Goal: Find specific page/section: Find specific page/section

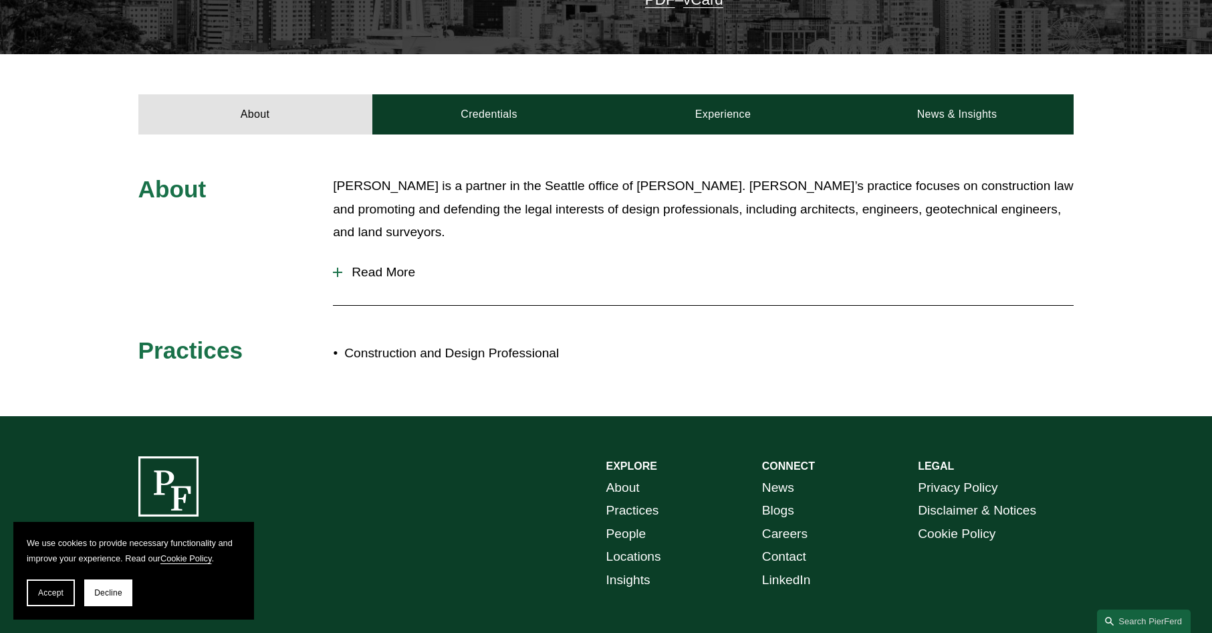
scroll to position [413, 0]
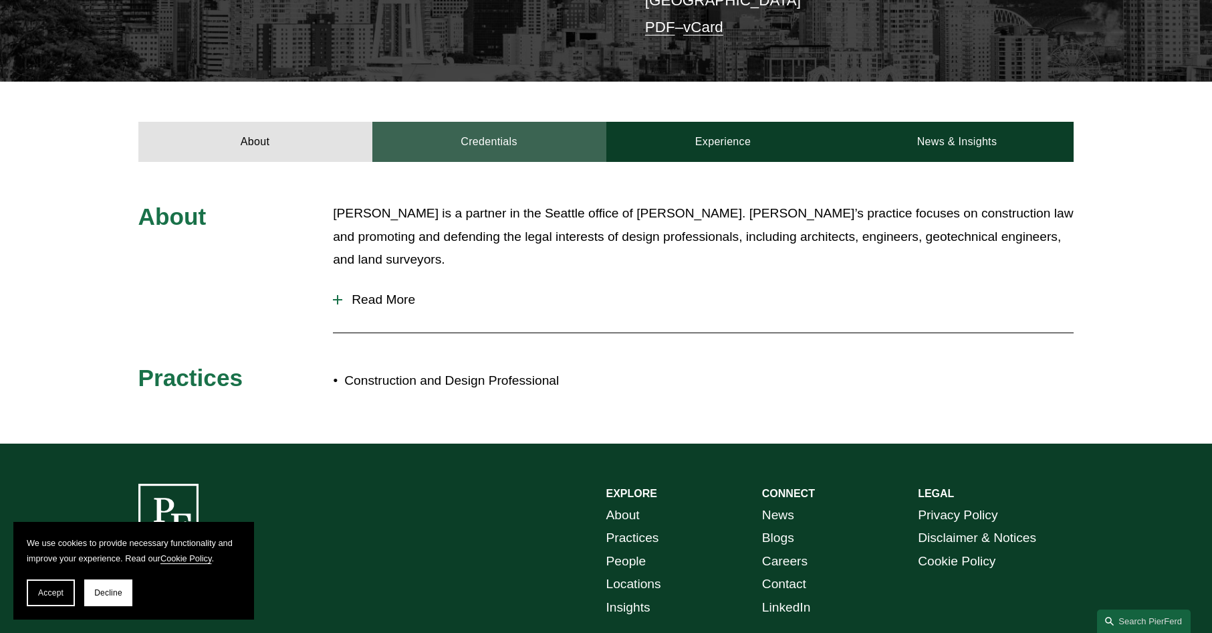
click at [524, 122] on link "Credentials" at bounding box center [489, 142] width 234 height 40
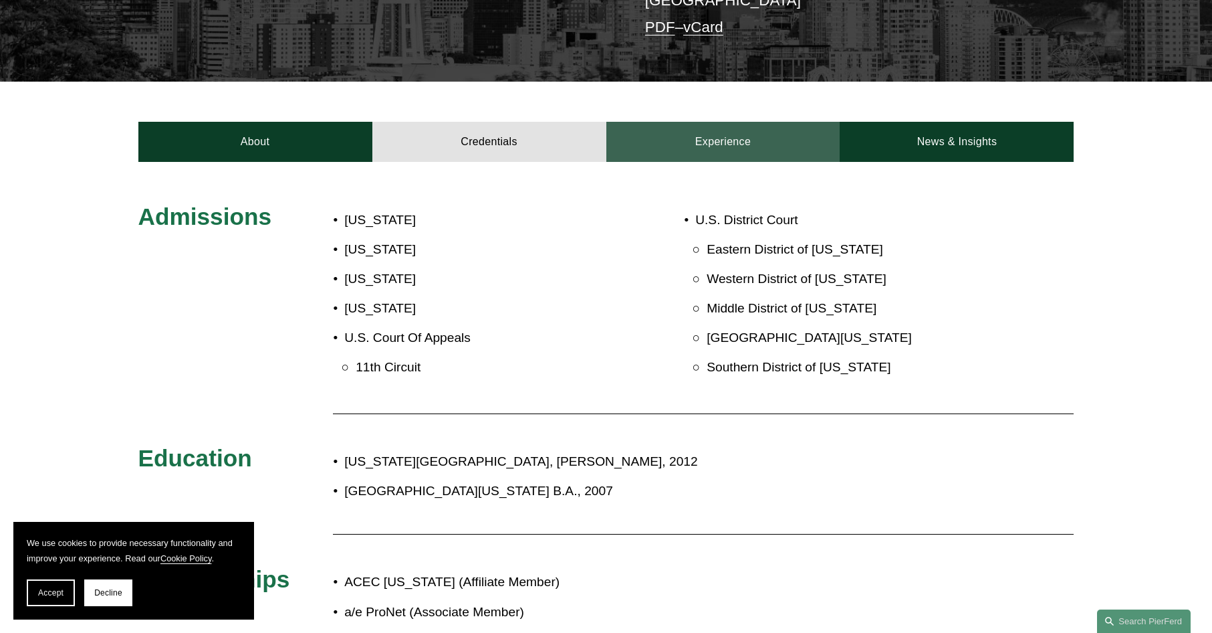
click at [716, 122] on link "Experience" at bounding box center [723, 142] width 234 height 40
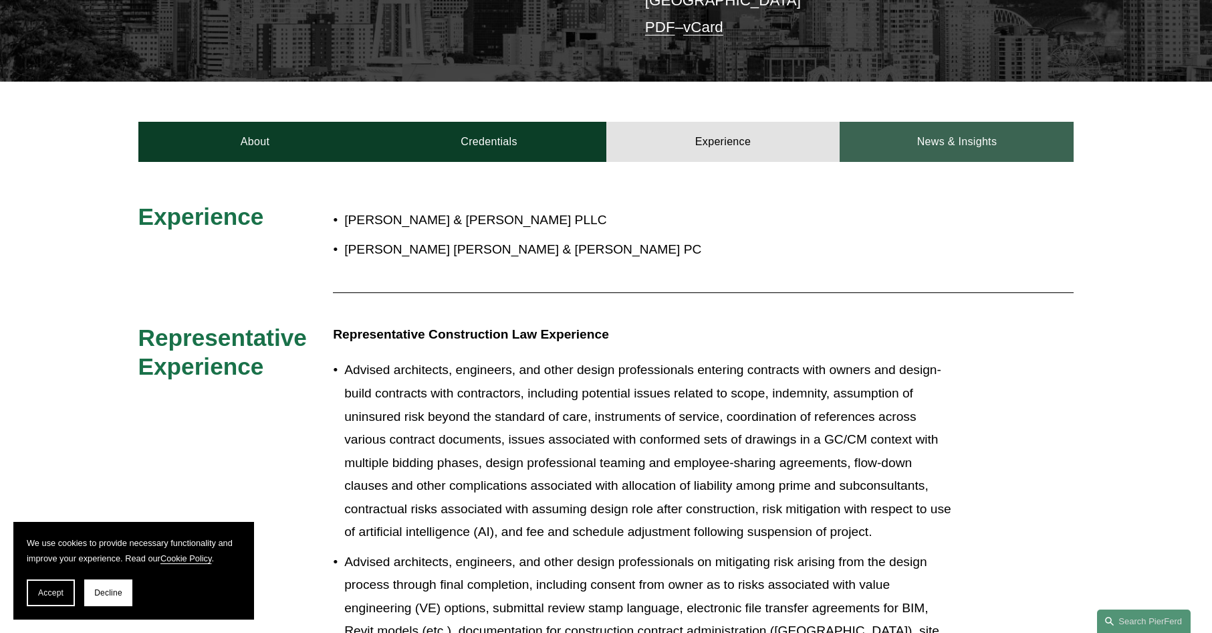
click at [938, 122] on link "News & Insights" at bounding box center [957, 142] width 234 height 40
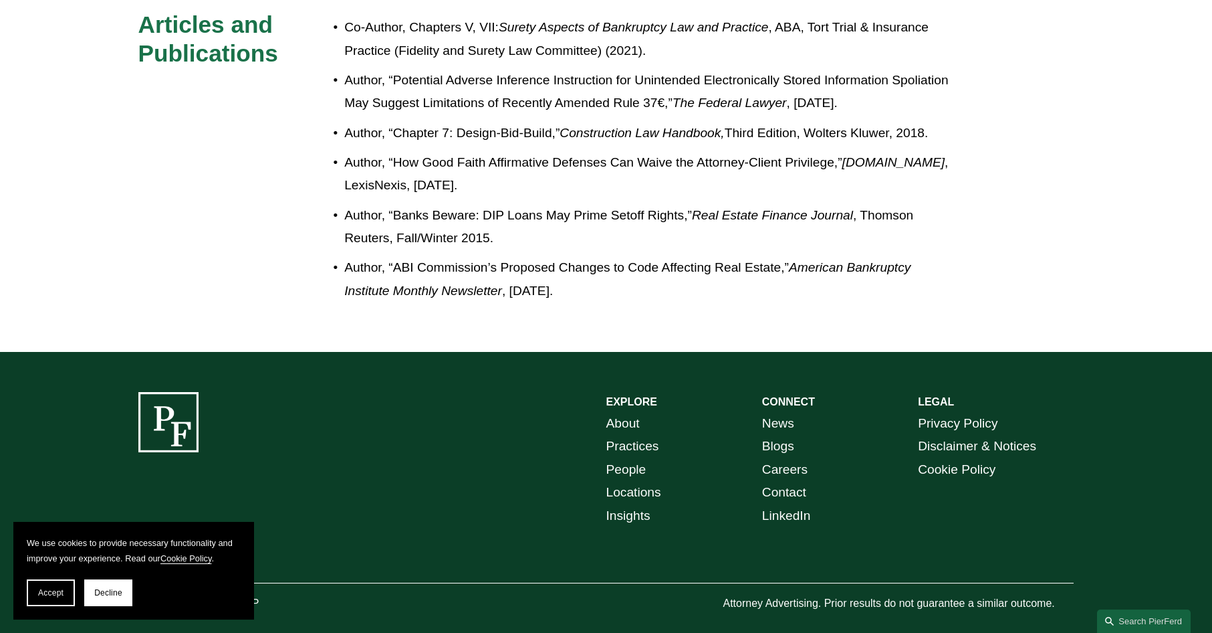
scroll to position [0, 0]
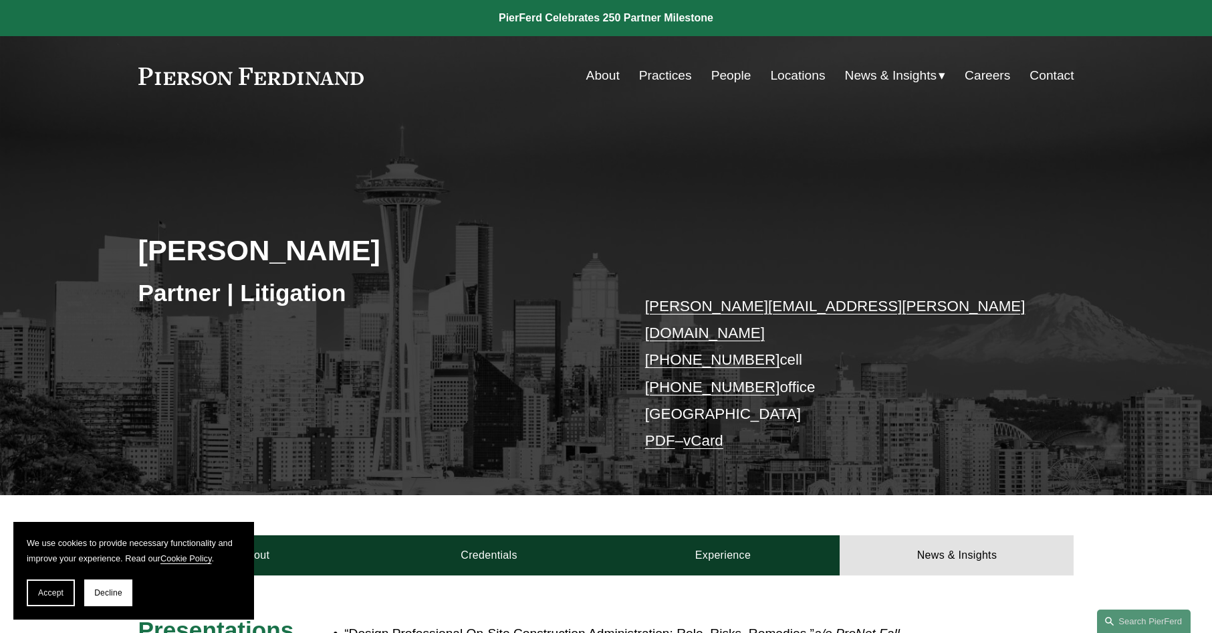
click at [732, 78] on link "People" at bounding box center [731, 75] width 40 height 25
click at [721, 77] on link "People" at bounding box center [731, 75] width 40 height 25
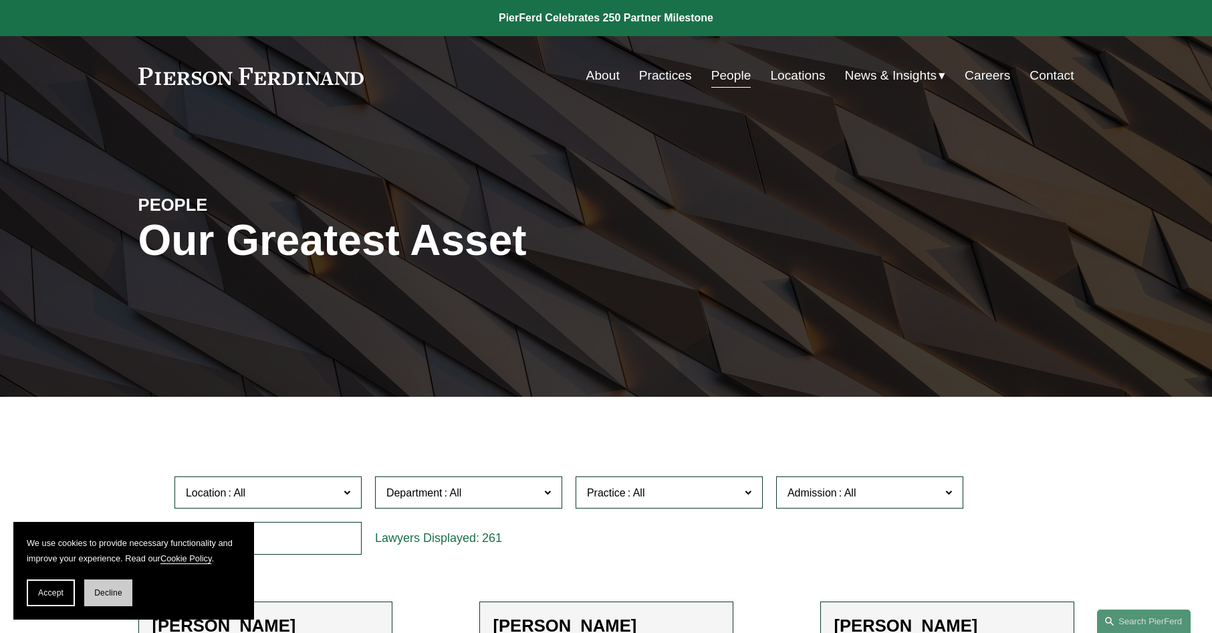
click at [96, 588] on span "Decline" at bounding box center [108, 592] width 28 height 9
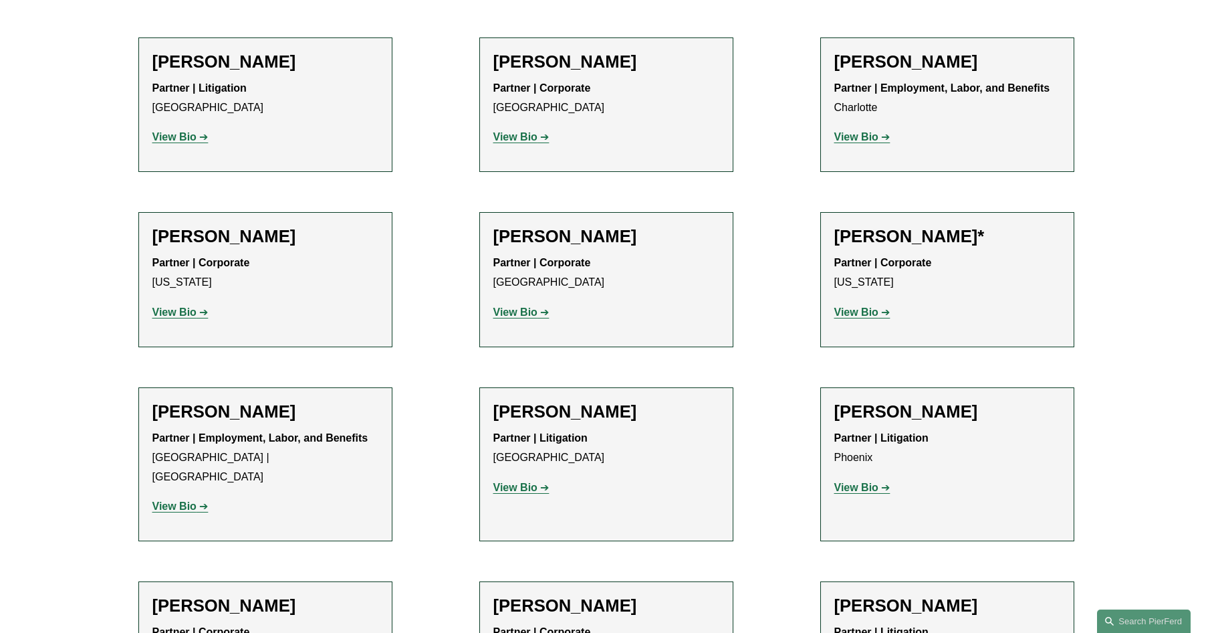
scroll to position [16468, 0]
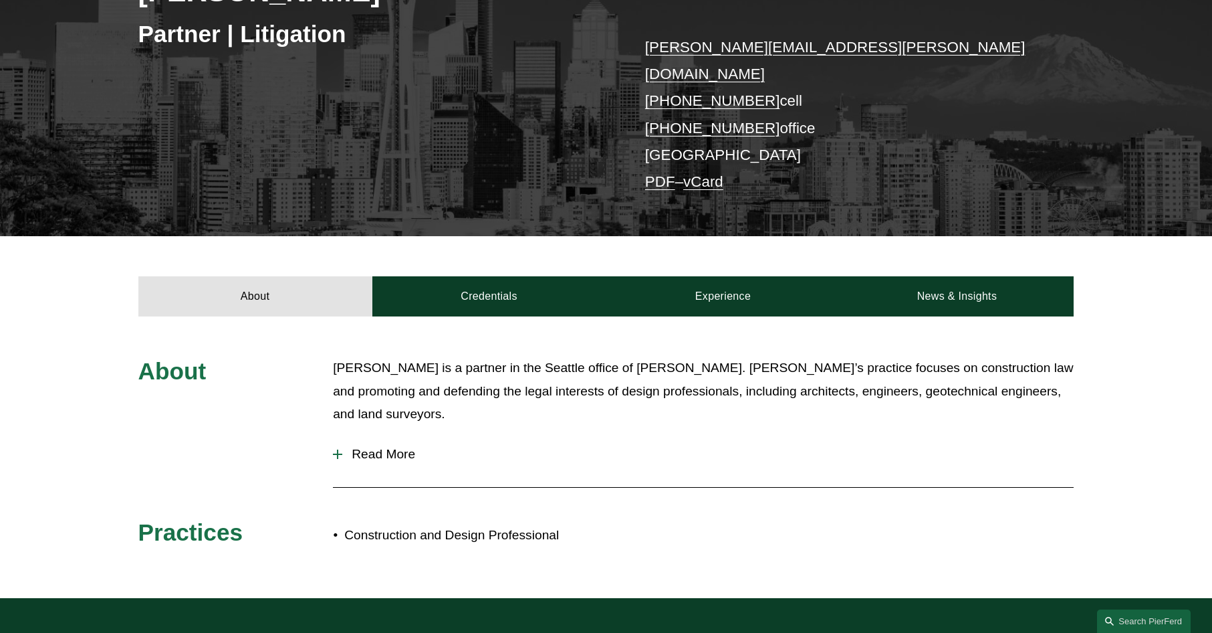
scroll to position [346, 0]
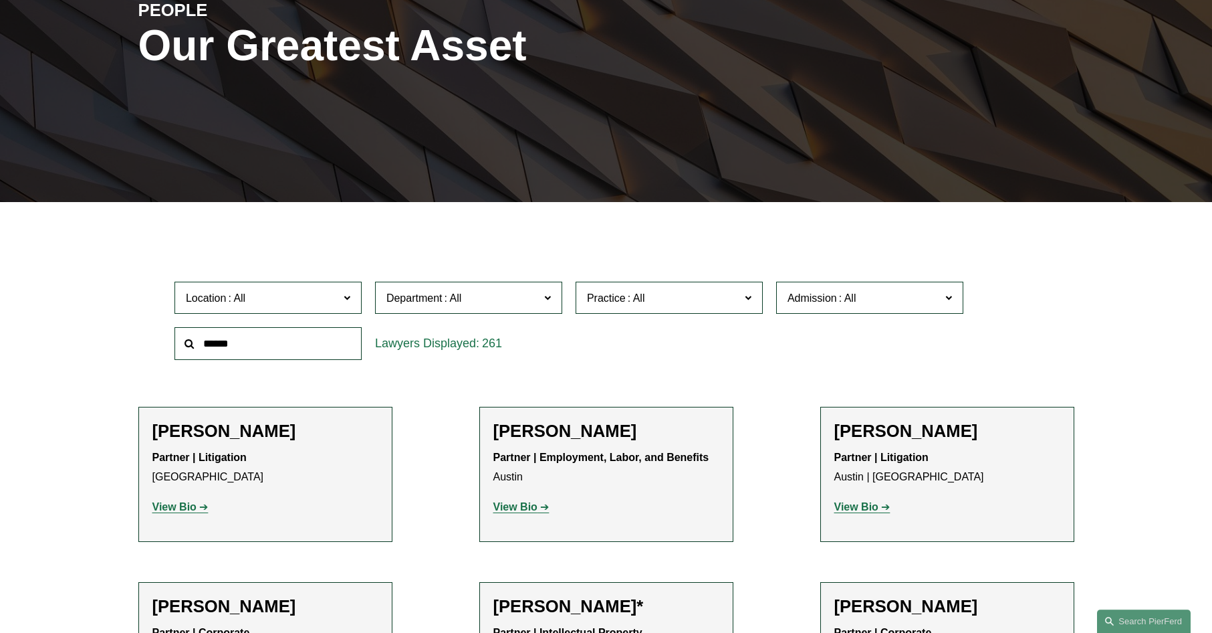
scroll to position [221, 0]
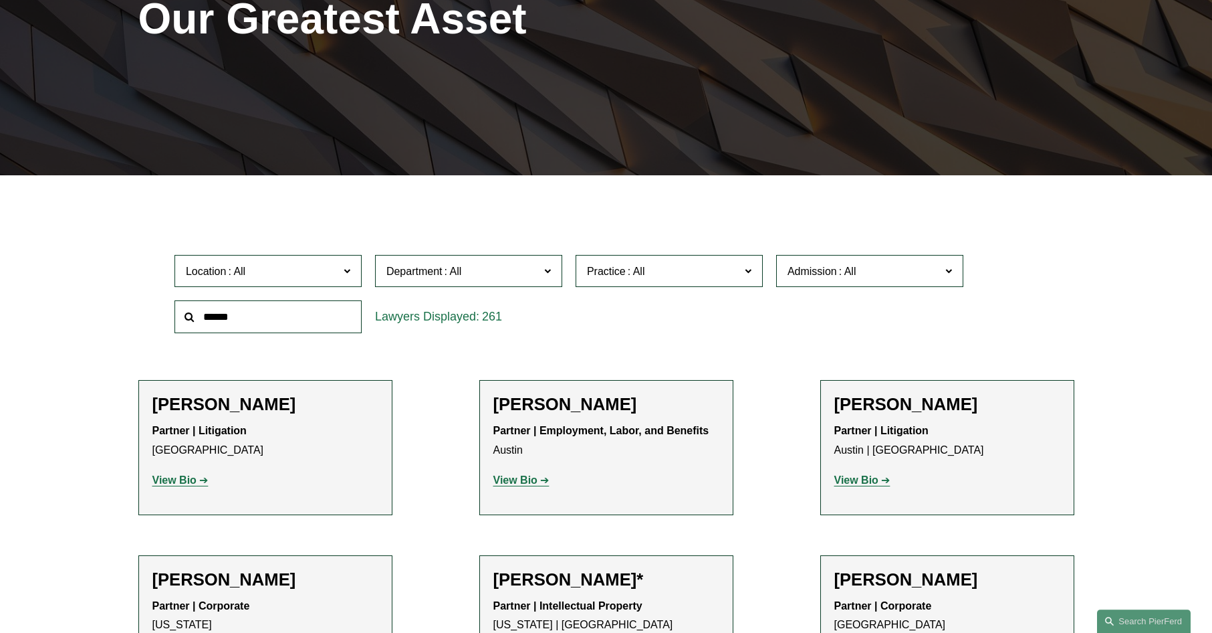
click at [296, 271] on span "Location" at bounding box center [262, 271] width 153 height 18
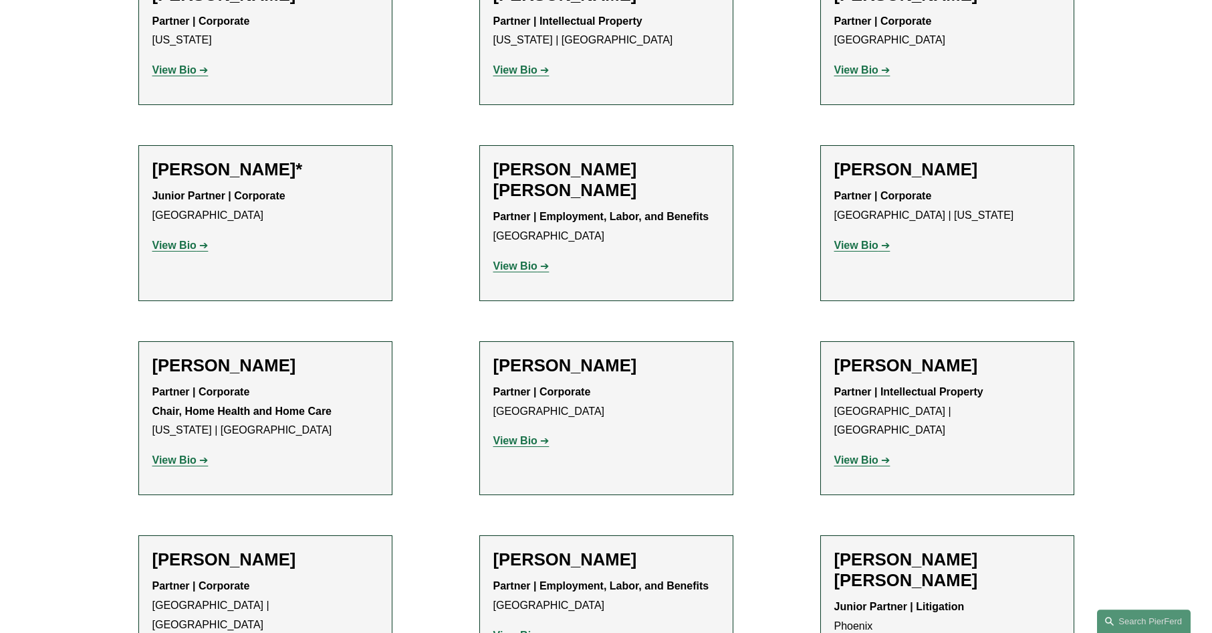
scroll to position [269, 0]
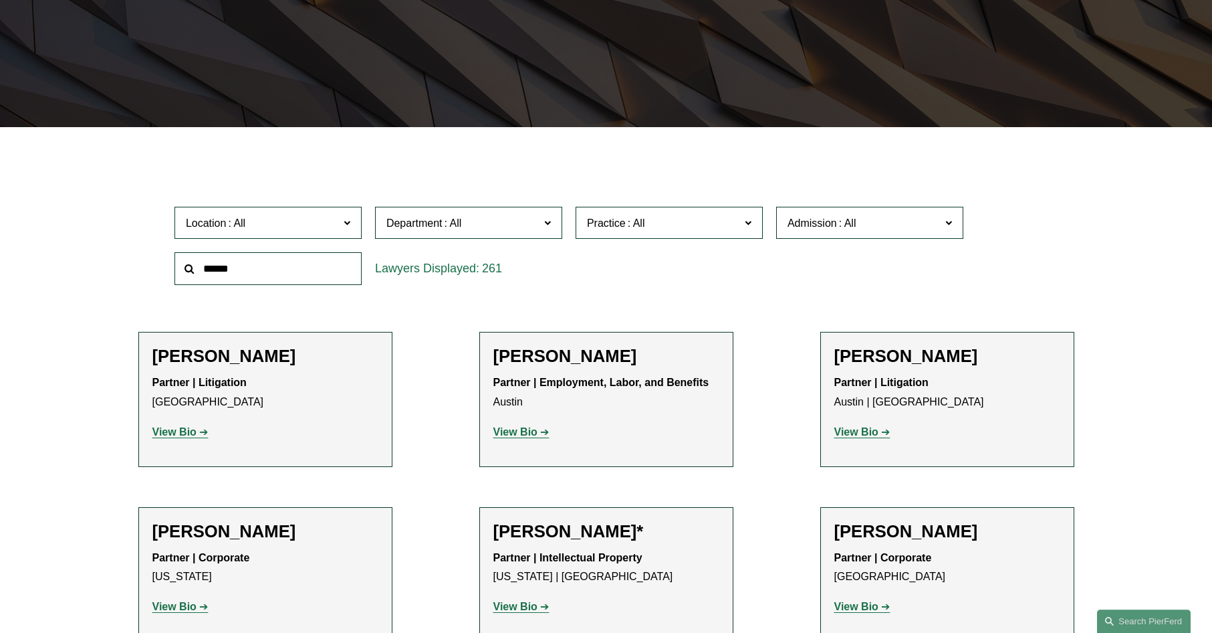
click at [0, 0] on link "[GEOGRAPHIC_DATA]" at bounding box center [0, 0] width 0 height 0
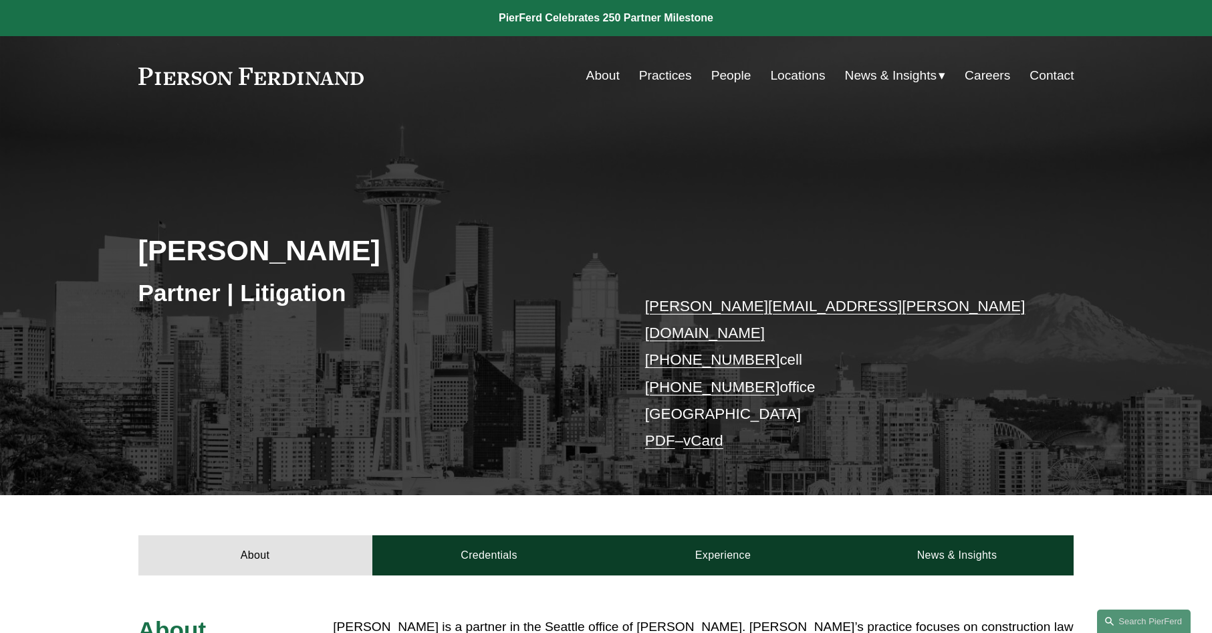
scroll to position [346, 0]
